Goal: Find specific page/section: Find specific page/section

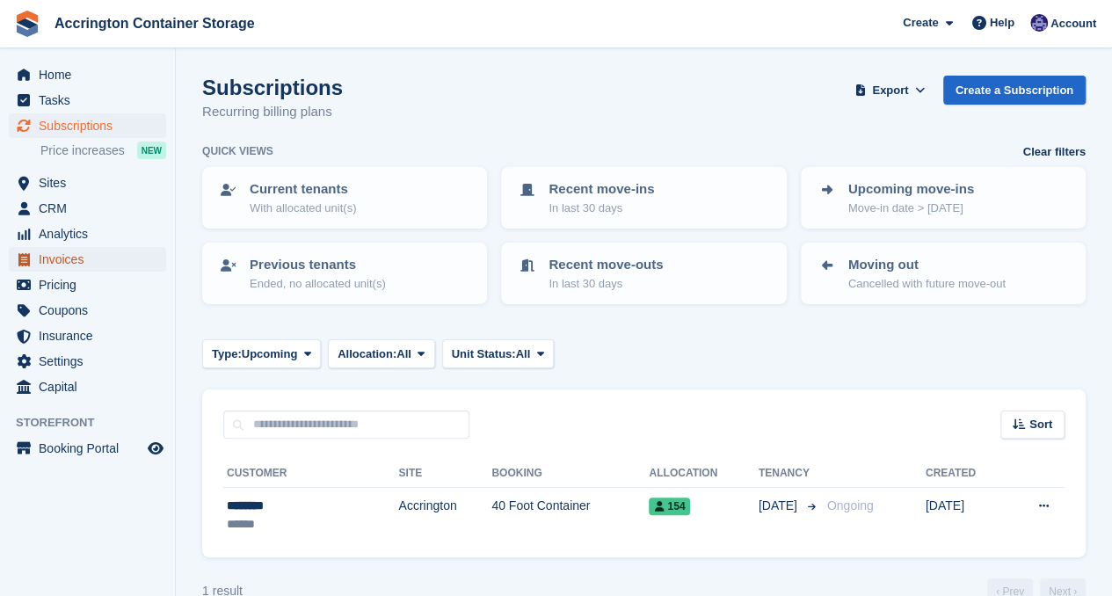
click at [81, 256] on span "Invoices" at bounding box center [91, 259] width 105 height 25
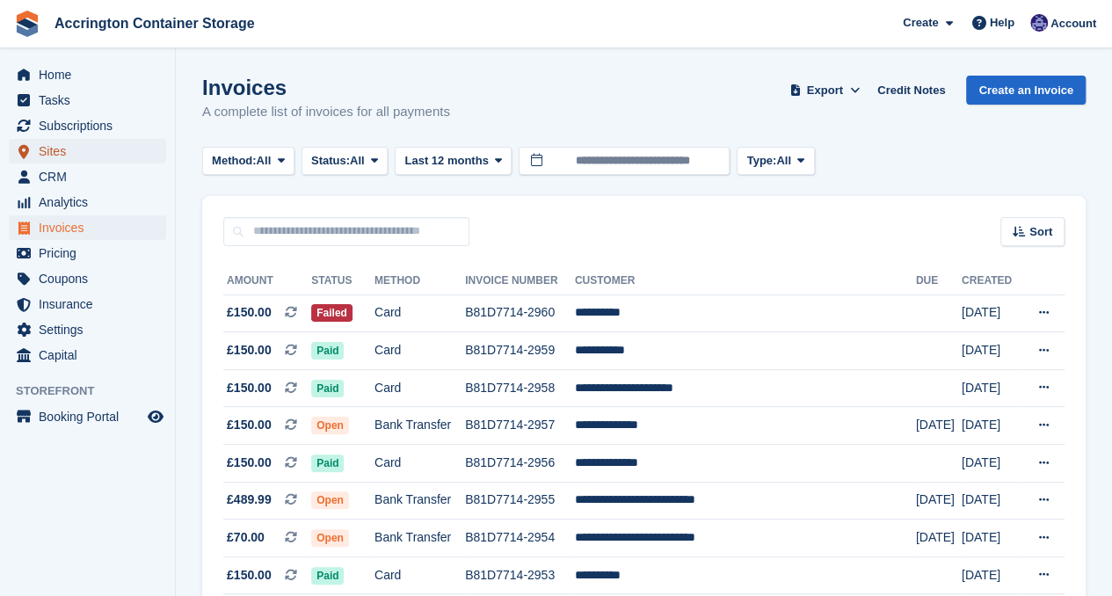
click at [108, 156] on span "Sites" at bounding box center [91, 151] width 105 height 25
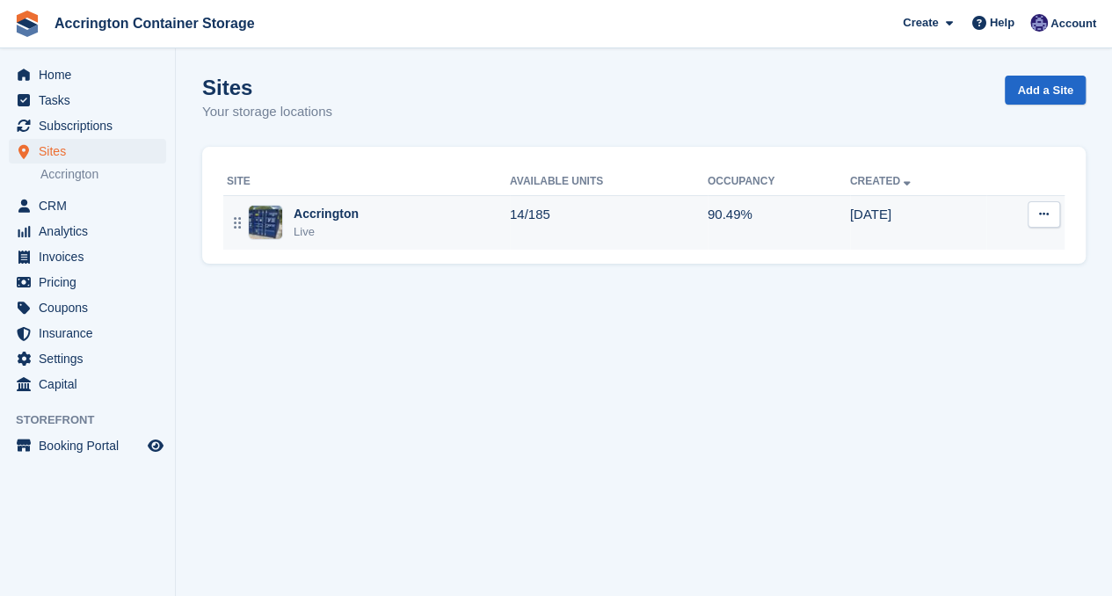
click at [410, 237] on div "Accrington Live" at bounding box center [368, 223] width 283 height 36
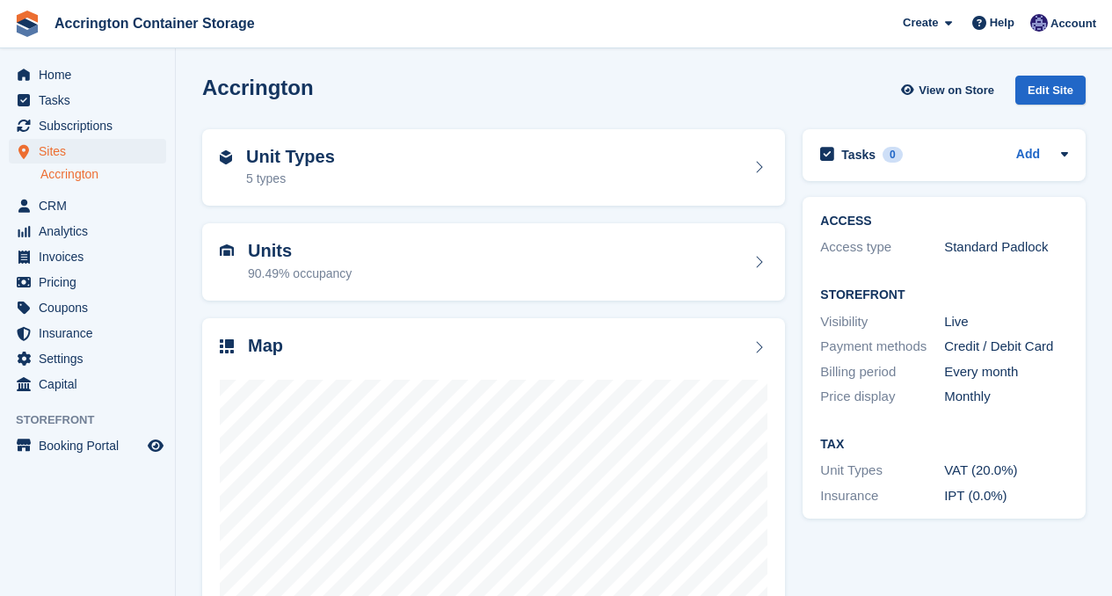
click at [411, 361] on div at bounding box center [494, 535] width 548 height 352
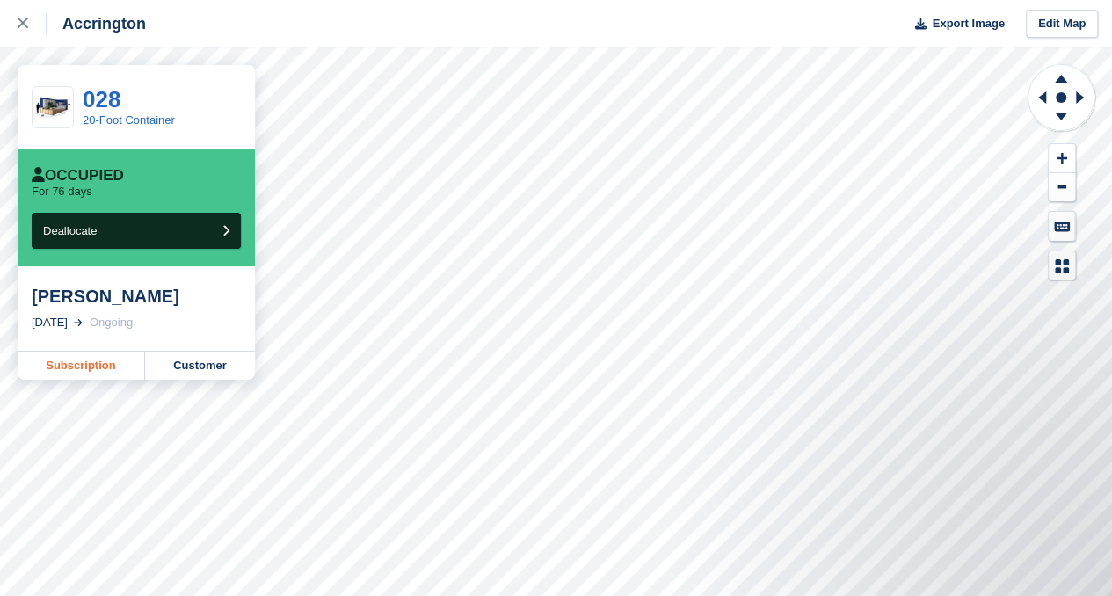
click at [91, 357] on link "Subscription" at bounding box center [81, 366] width 127 height 28
